Goal: Information Seeking & Learning: Learn about a topic

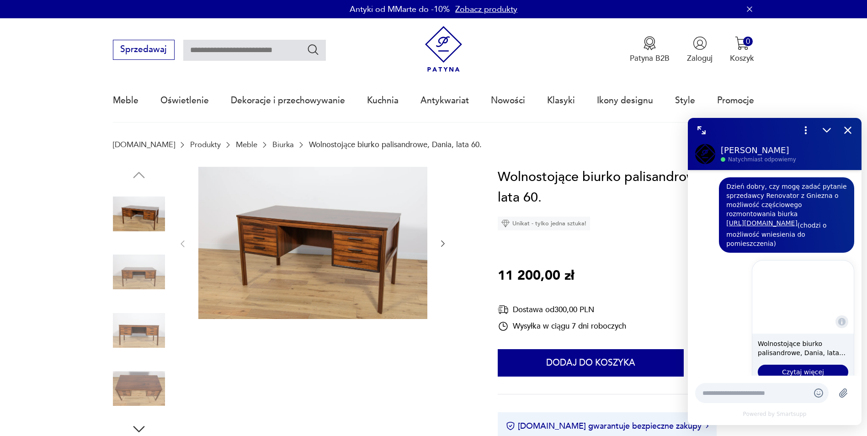
scroll to position [143, 0]
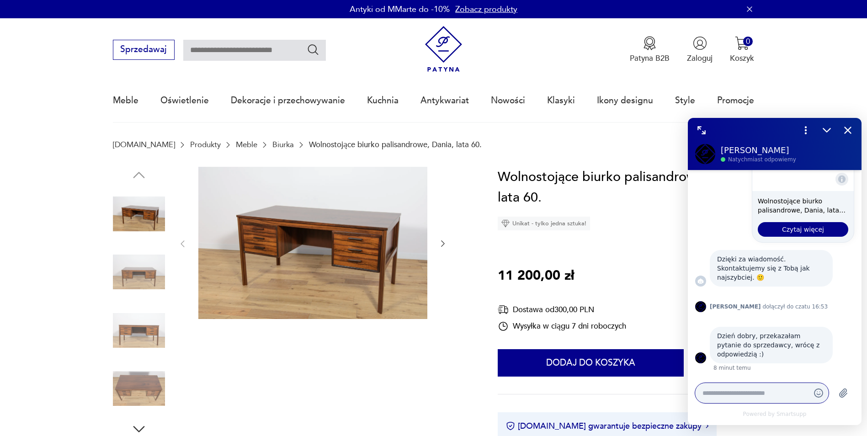
click at [752, 393] on textarea at bounding box center [752, 392] width 101 height 9
type textarea "*******"
click at [845, 393] on icon "Wyślij" at bounding box center [844, 393] width 8 height 8
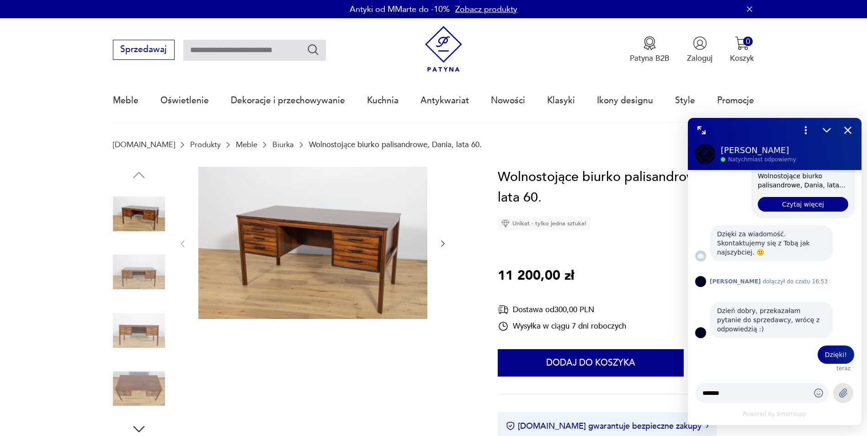
scroll to position [168, 0]
click at [148, 222] on img at bounding box center [139, 214] width 52 height 52
click at [159, 275] on img at bounding box center [139, 272] width 52 height 52
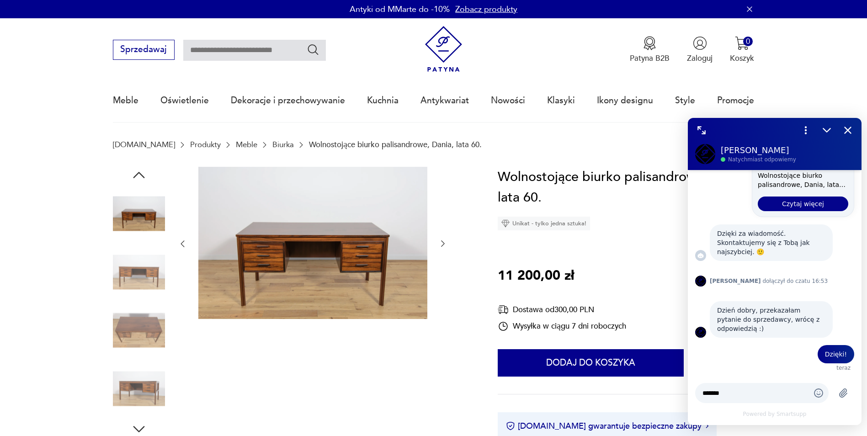
click at [152, 292] on img at bounding box center [139, 272] width 52 height 52
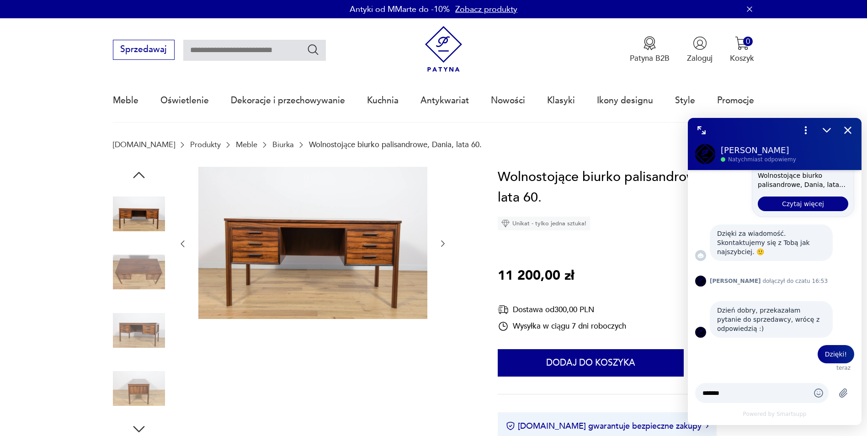
click at [129, 353] on img at bounding box center [139, 330] width 52 height 52
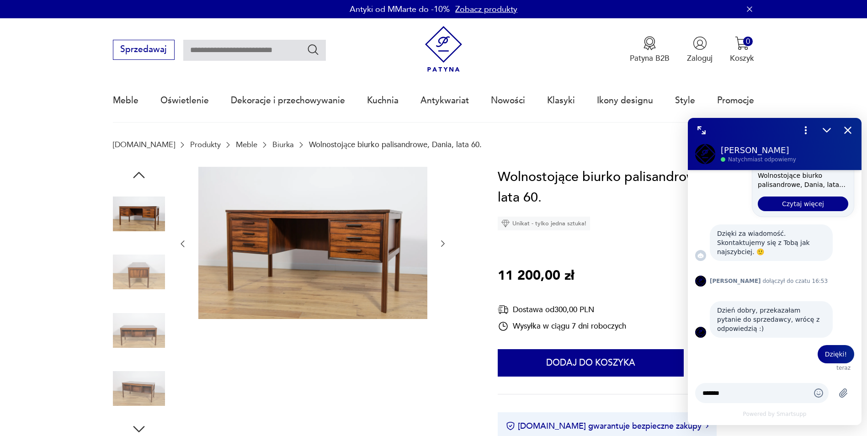
click at [146, 386] on img at bounding box center [139, 388] width 52 height 52
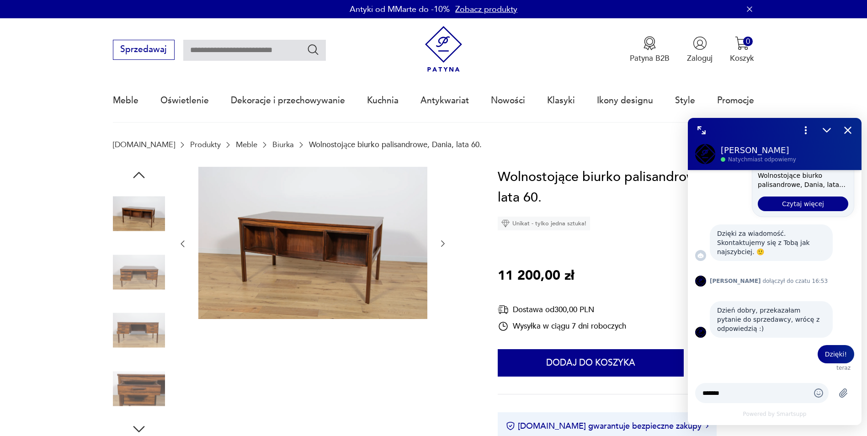
click at [130, 323] on img at bounding box center [139, 330] width 52 height 52
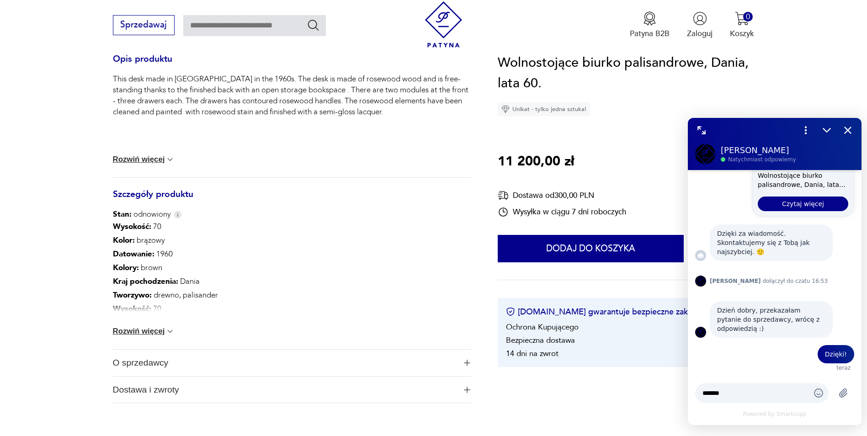
scroll to position [411, 0]
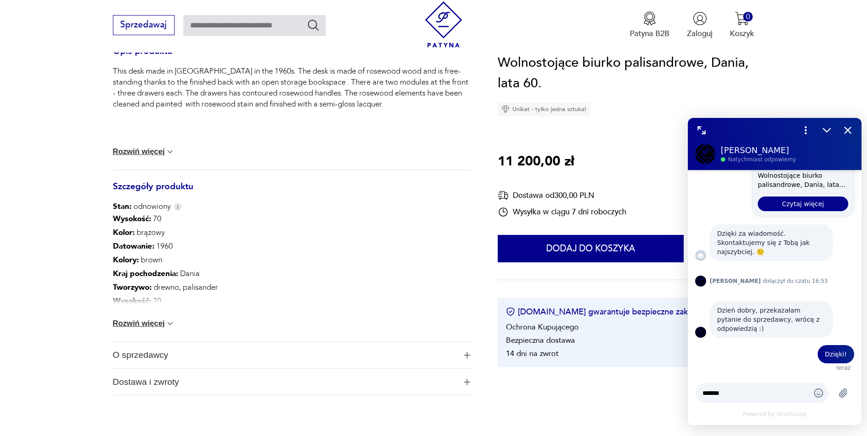
click at [148, 322] on button "Rozwiń więcej" at bounding box center [144, 323] width 62 height 9
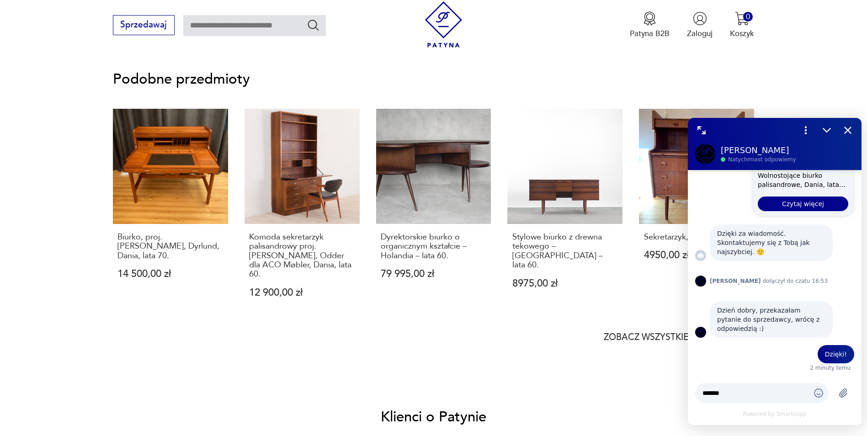
scroll to position [868, 0]
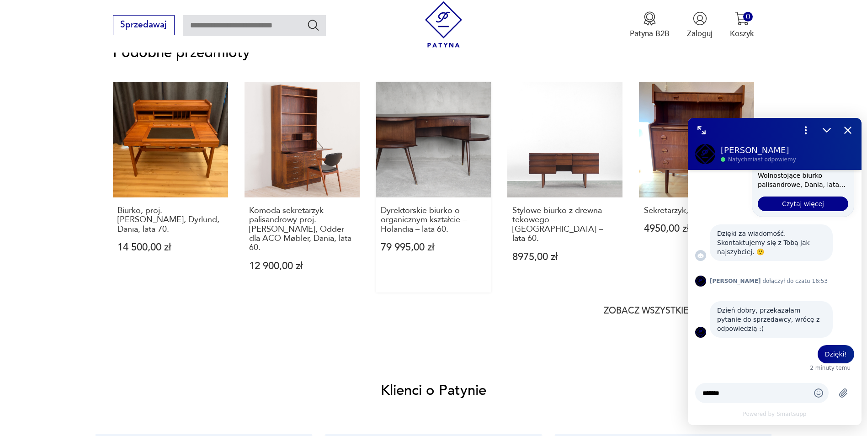
click at [463, 138] on link "Dyrektorskie biurko o organicznym kształcie – Holandia – lata 60. 79 995,00 zł" at bounding box center [433, 187] width 115 height 210
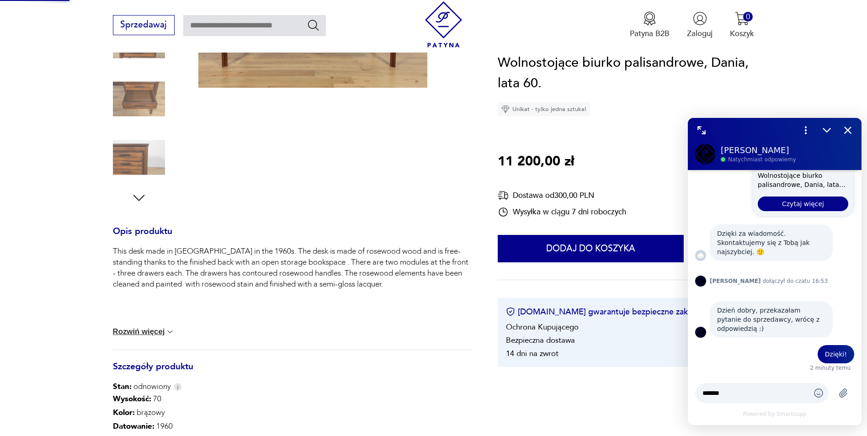
scroll to position [64, 0]
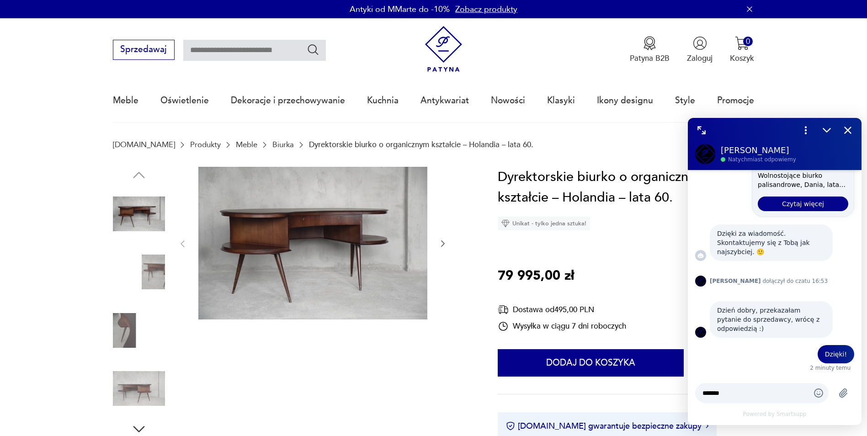
click at [141, 390] on img at bounding box center [139, 388] width 52 height 52
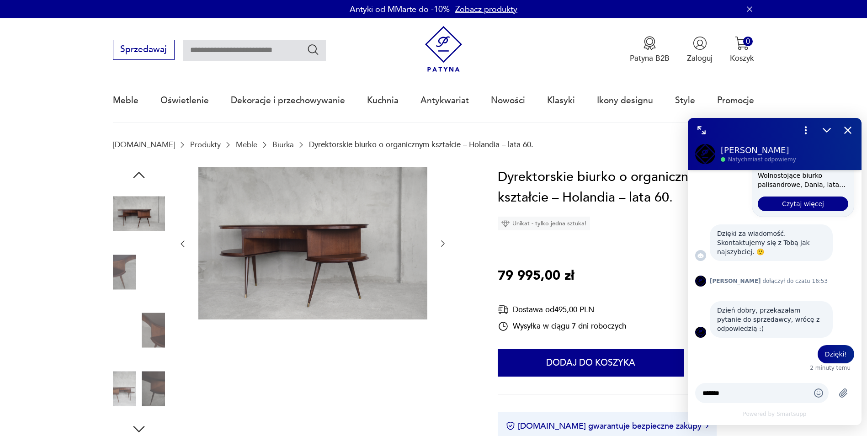
click at [128, 391] on img at bounding box center [139, 388] width 52 height 52
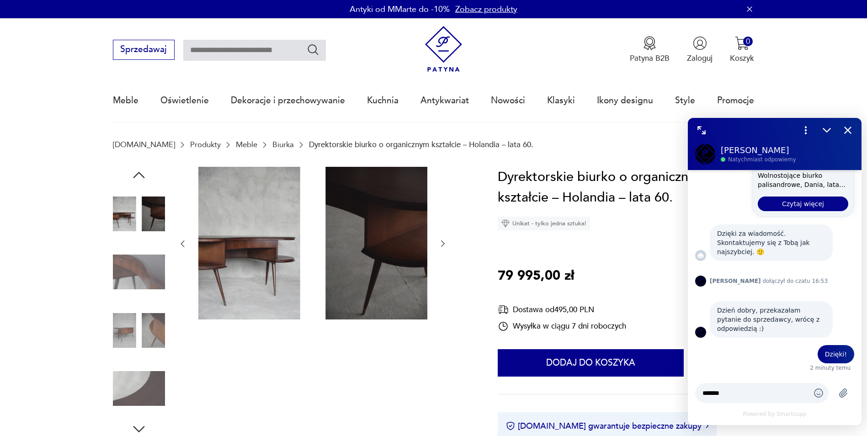
click at [153, 334] on img at bounding box center [139, 330] width 52 height 52
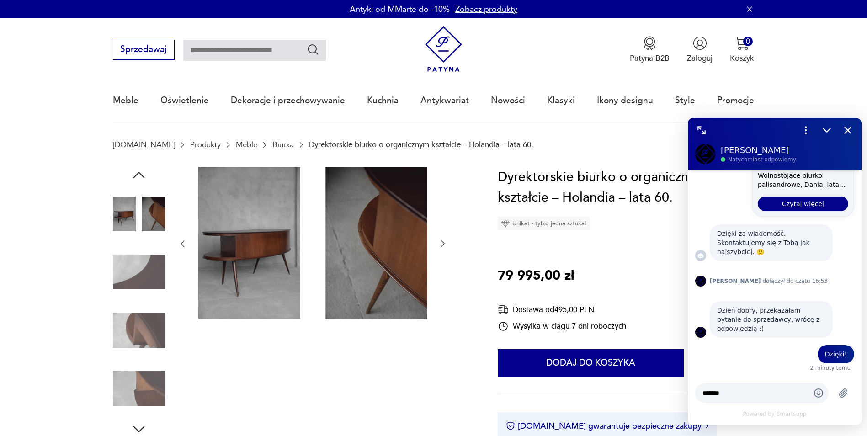
click at [129, 209] on img at bounding box center [139, 214] width 52 height 52
click at [146, 217] on img at bounding box center [139, 214] width 52 height 52
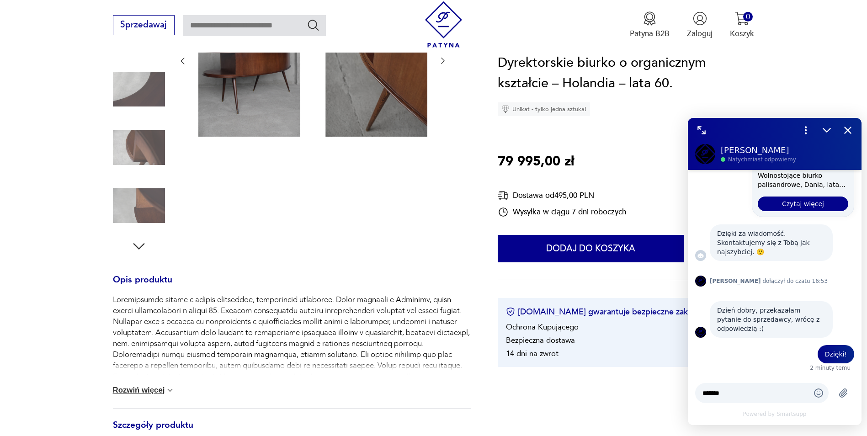
scroll to position [229, 0]
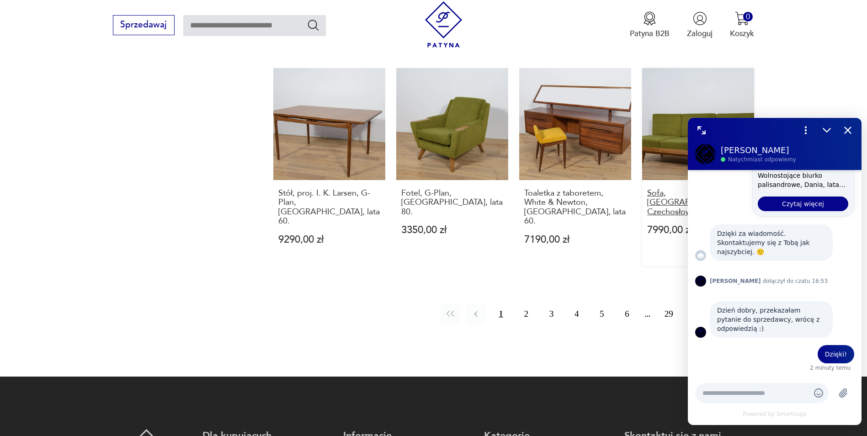
scroll to position [998, 0]
